Goal: Find specific page/section: Find specific page/section

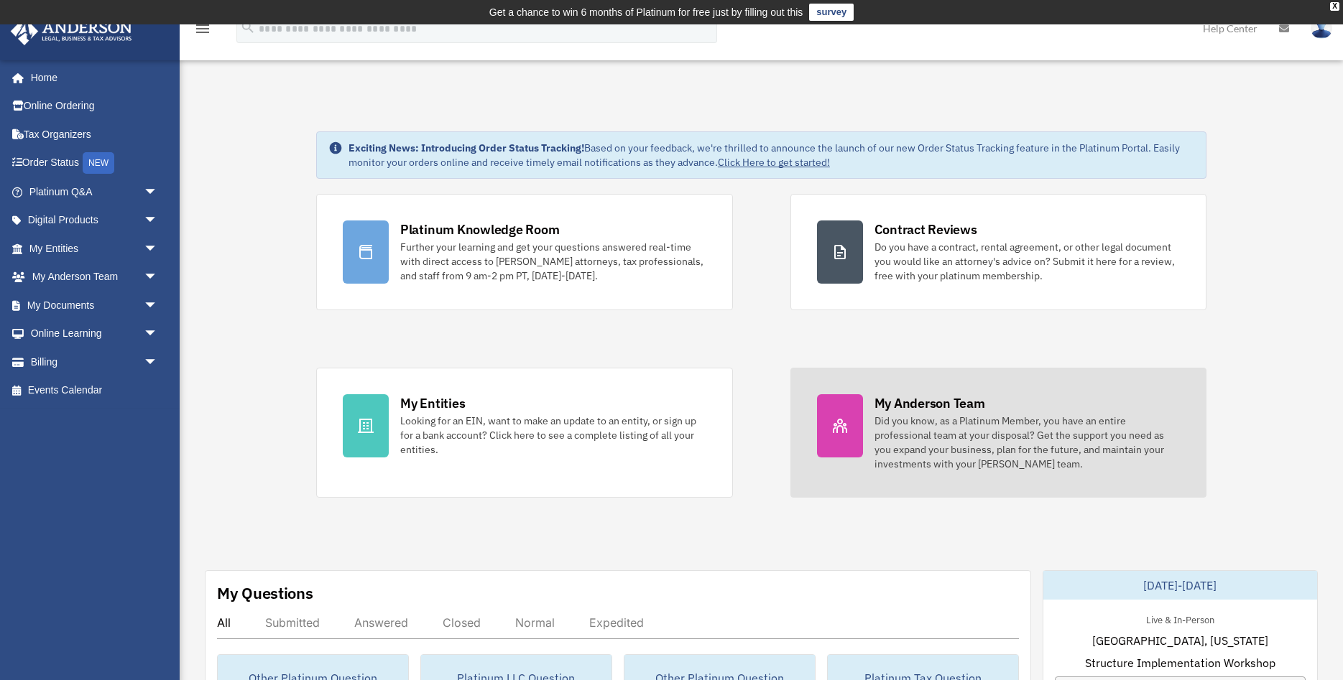
click at [1024, 427] on div "Did you know, as a Platinum Member, you have an entire professional team at you…" at bounding box center [1027, 442] width 306 height 57
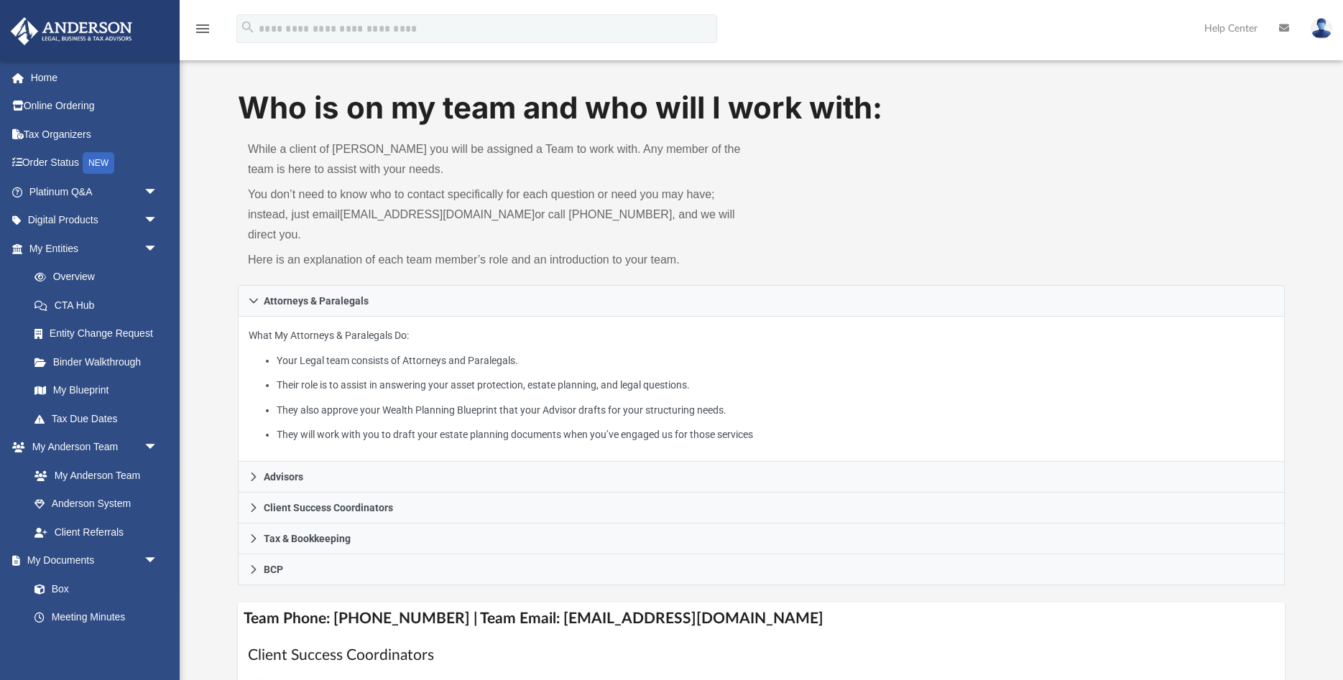
scroll to position [37, 0]
click at [604, 401] on li "They also approve your Wealth Planning Blueprint that your Advisor drafts for y…" at bounding box center [775, 410] width 997 height 18
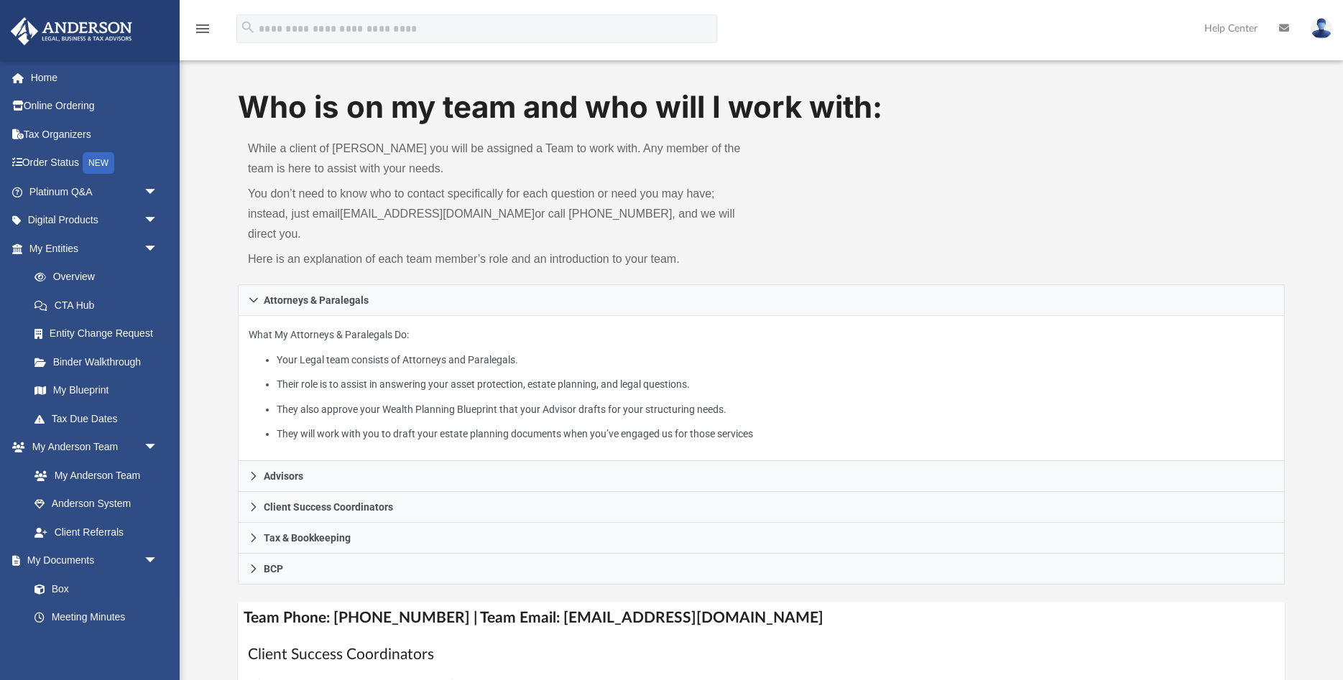
click at [628, 425] on li "They will work with you to draft your estate planning documents when you’ve eng…" at bounding box center [775, 434] width 997 height 18
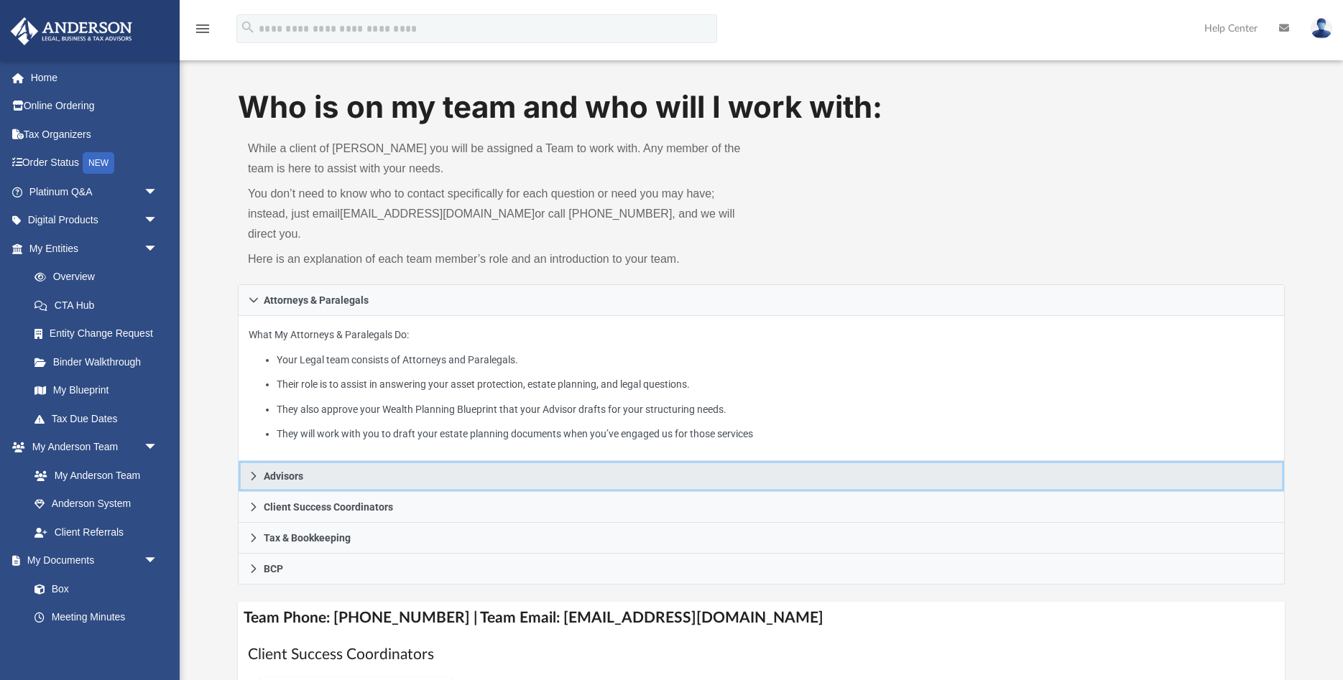
click at [588, 461] on link "Advisors" at bounding box center [761, 476] width 1047 height 31
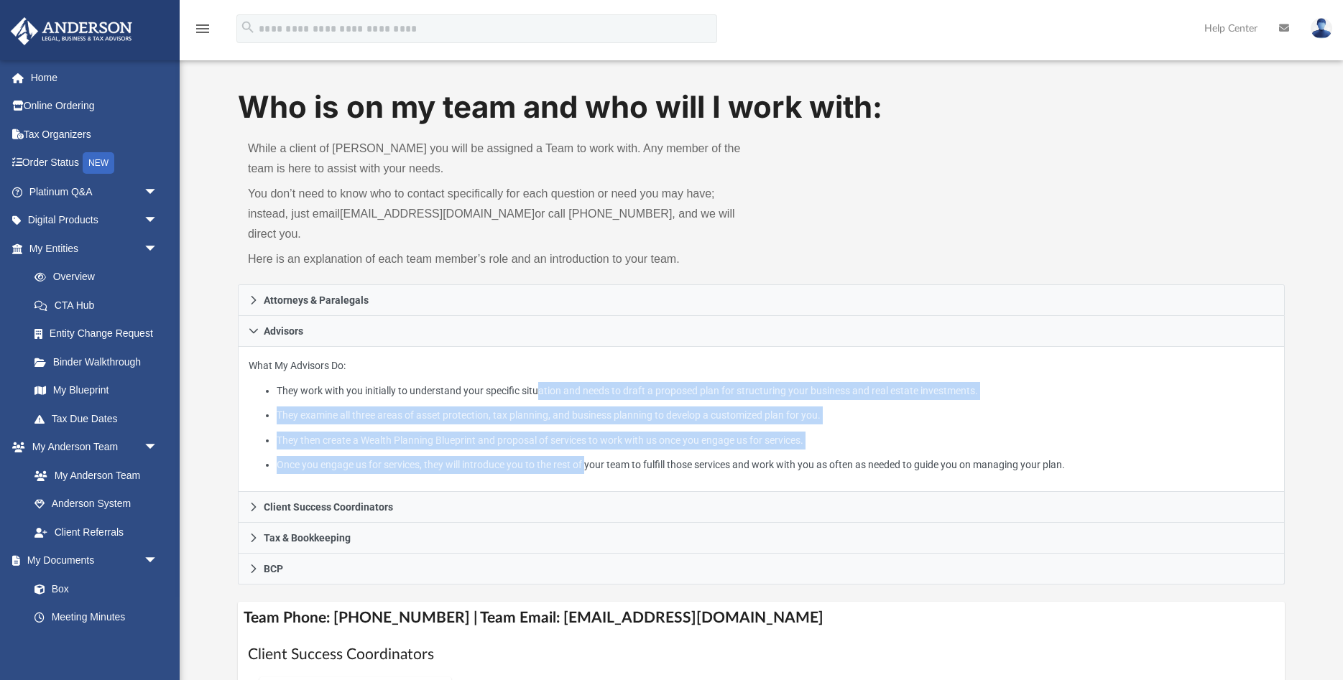
drag, startPoint x: 588, startPoint y: 460, endPoint x: 538, endPoint y: 367, distance: 106.1
click at [538, 367] on div "What My Advisors Do: They work with you initially to understand your specific s…" at bounding box center [761, 420] width 1047 height 146
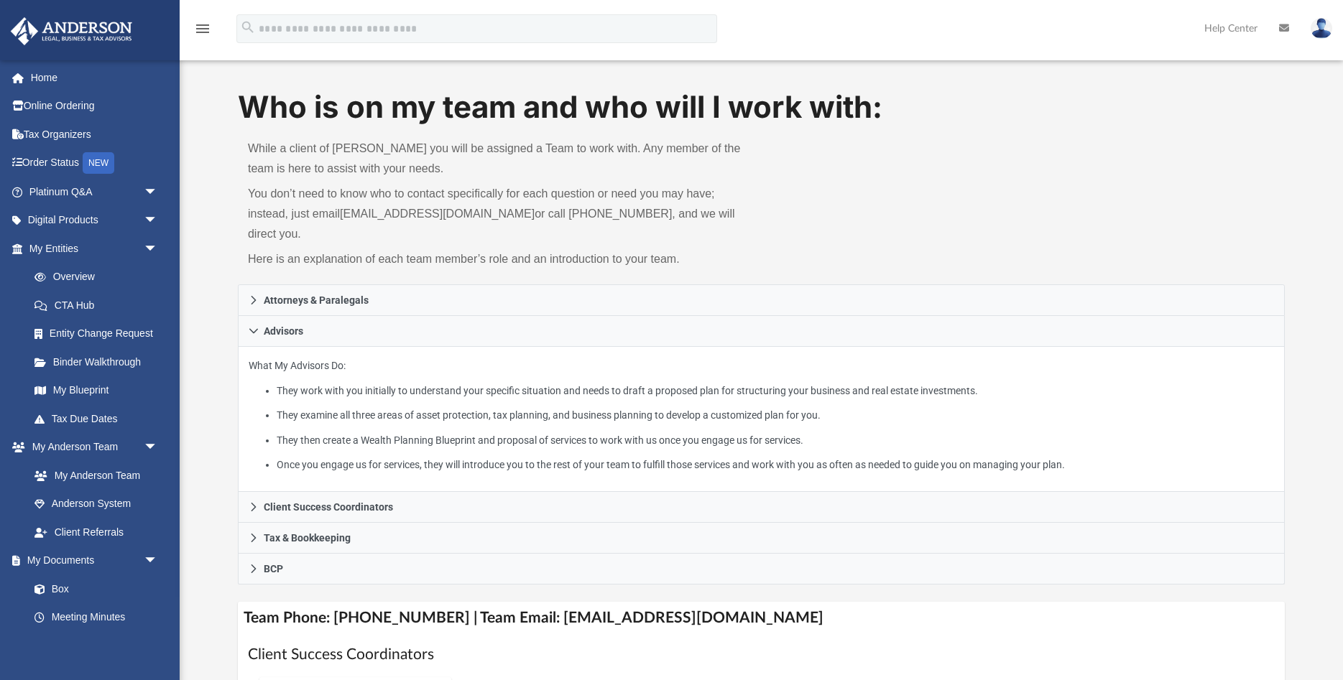
click at [538, 382] on li "They work with you initially to understand your specific situation and needs to…" at bounding box center [775, 391] width 997 height 18
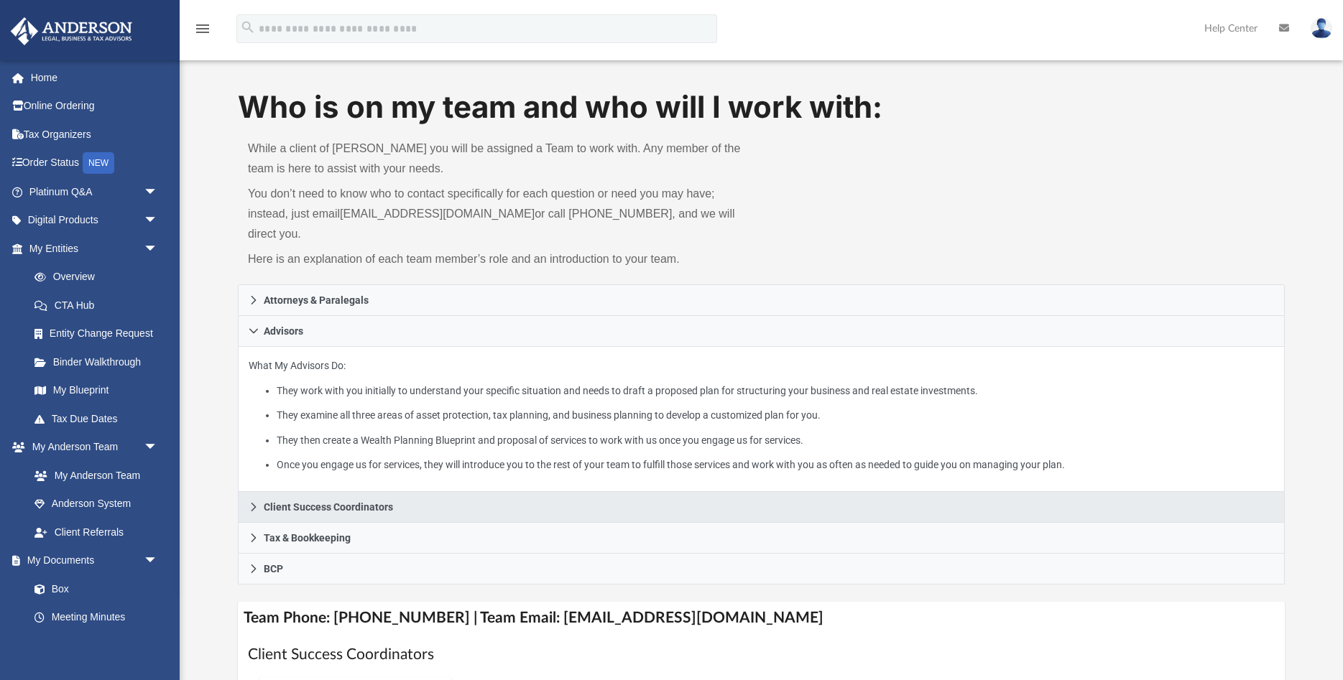
drag, startPoint x: 530, startPoint y: 353, endPoint x: 815, endPoint y: 486, distance: 314.4
click at [815, 486] on div "Attorneys & Paralegals What My Attorneys & Paralegals Do: Your Legal team consi…" at bounding box center [761, 434] width 1047 height 301
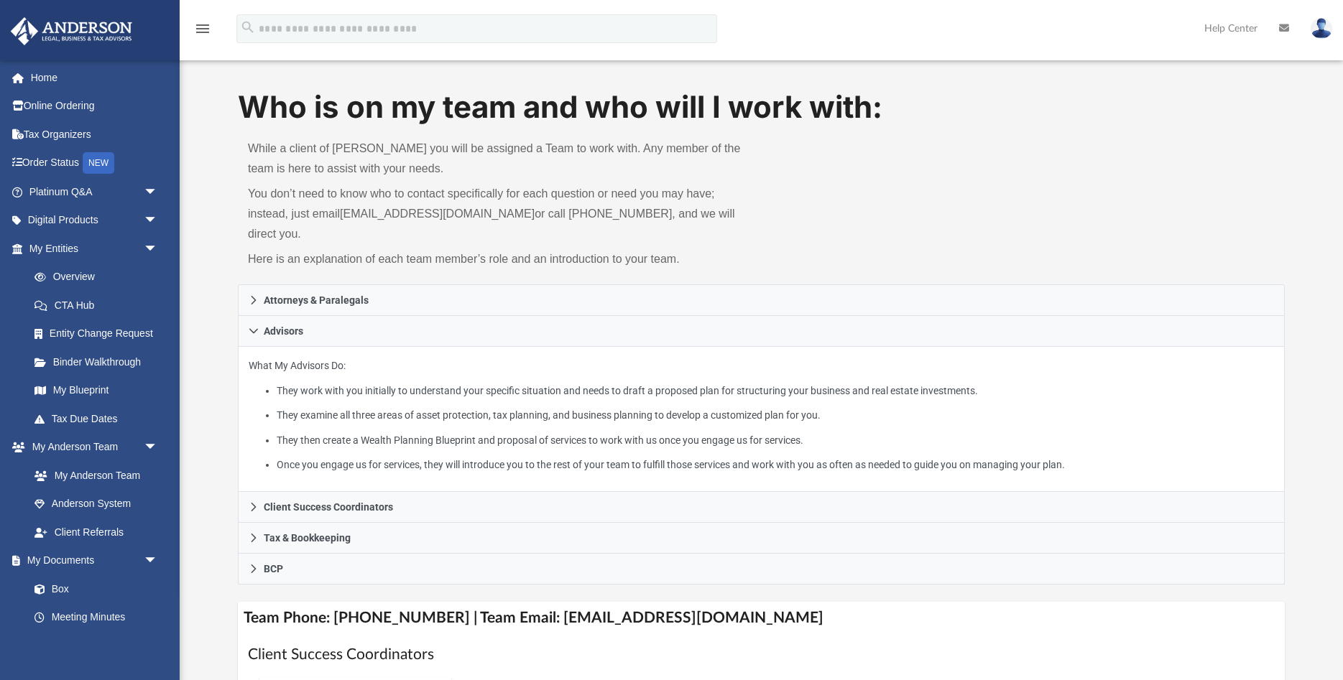
click at [1150, 464] on div "What My Advisors Do: They work with you initially to understand your specific s…" at bounding box center [761, 420] width 1047 height 146
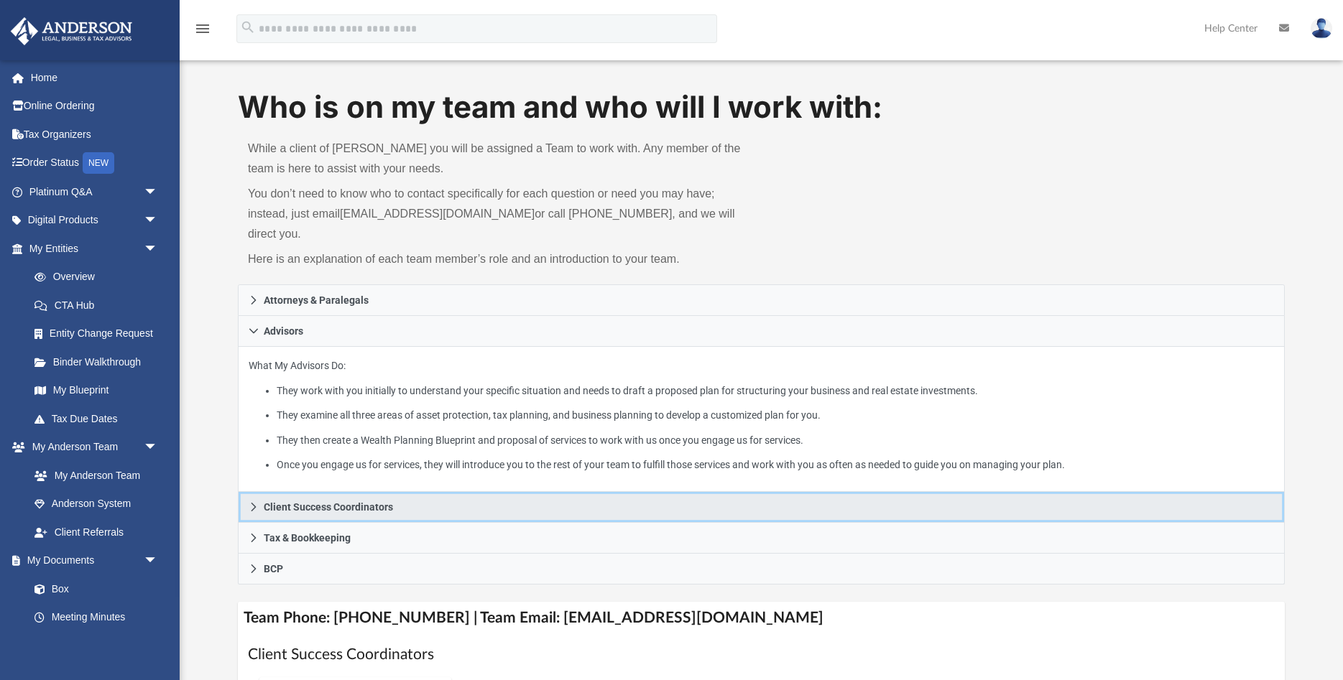
click at [1060, 492] on link "Client Success Coordinators" at bounding box center [761, 507] width 1047 height 31
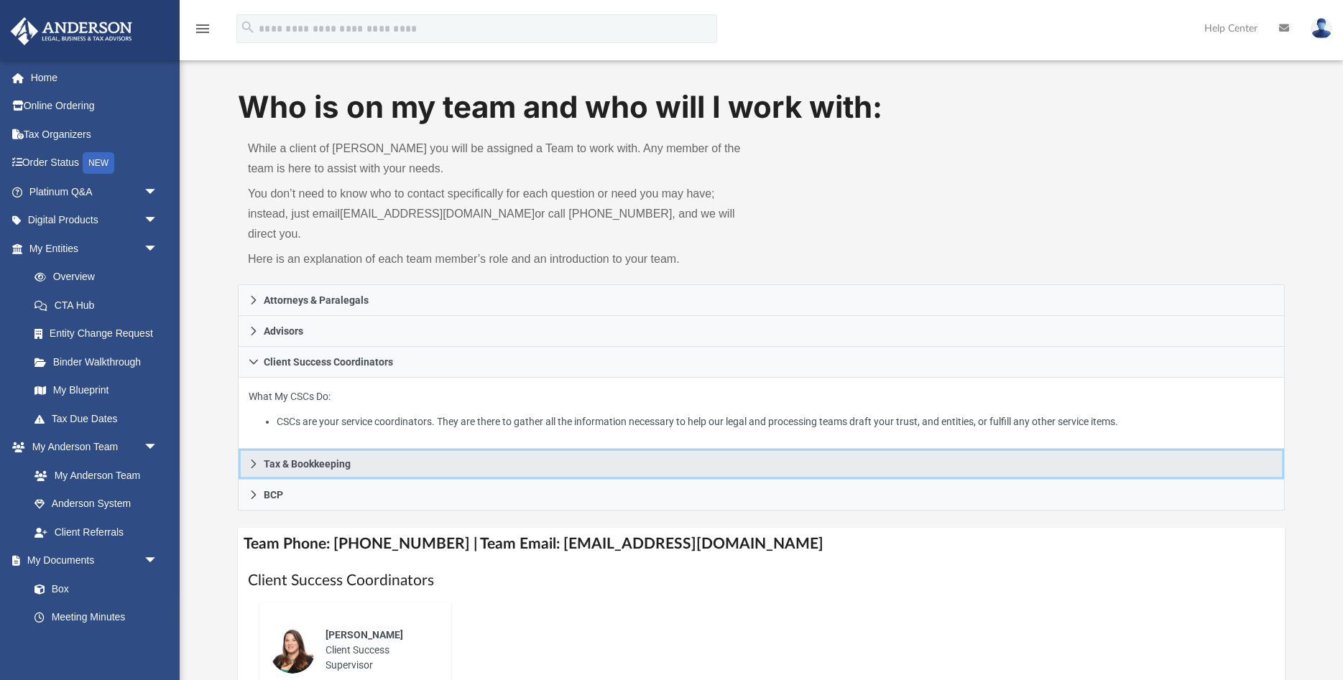
click at [1084, 449] on link "Tax & Bookkeeping" at bounding box center [761, 464] width 1047 height 31
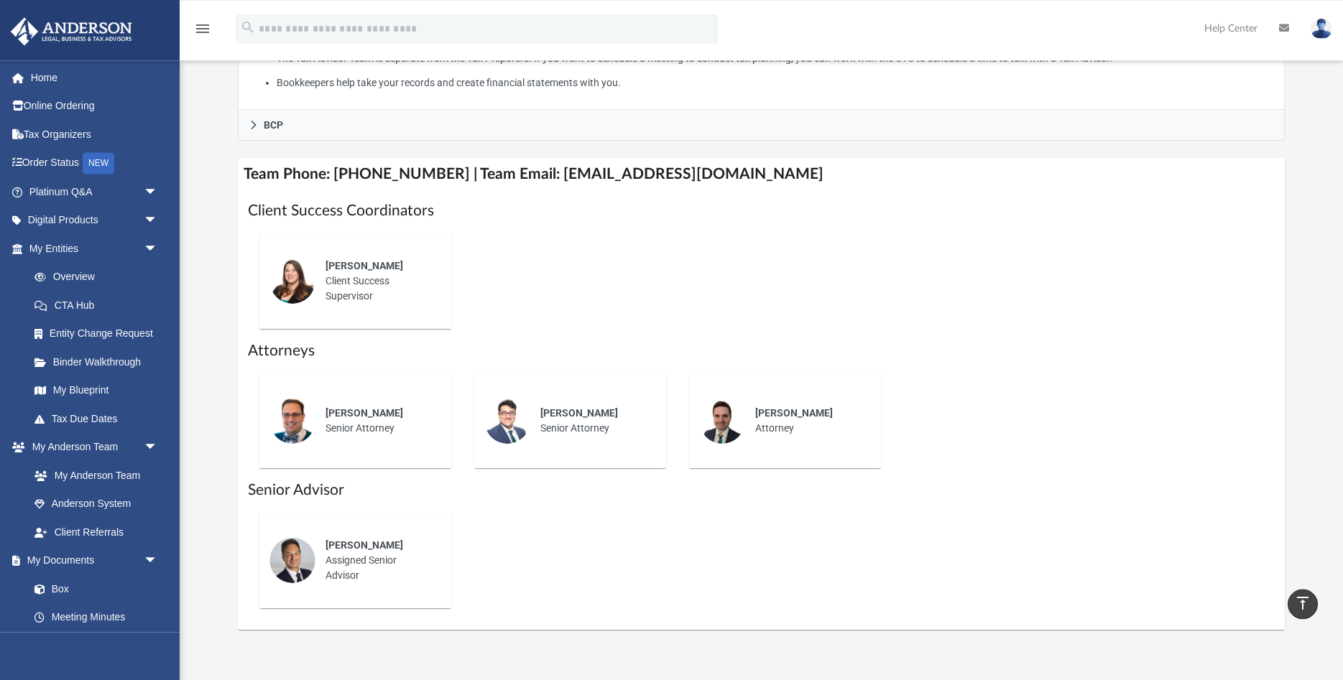
scroll to position [583, 0]
click at [340, 539] on div "Seth Perlman Assigned Senior Advisor" at bounding box center [378, 559] width 126 height 65
click at [376, 430] on div "Josh Robertson Senior Attorney" at bounding box center [355, 418] width 172 height 75
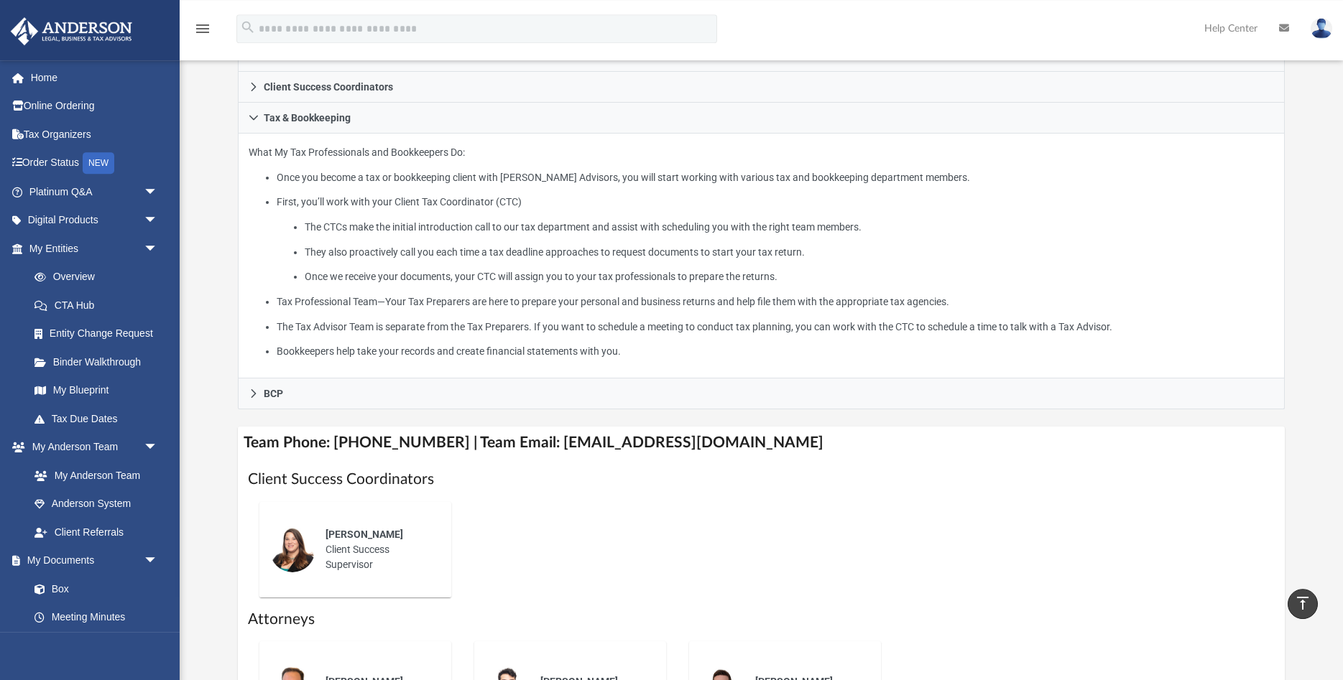
scroll to position [0, 0]
